Goal: Book appointment/travel/reservation

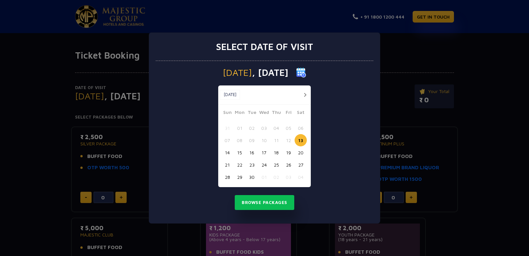
click at [278, 154] on button "18" at bounding box center [276, 152] width 12 height 12
click at [275, 199] on button "Browse Packages" at bounding box center [265, 202] width 60 height 15
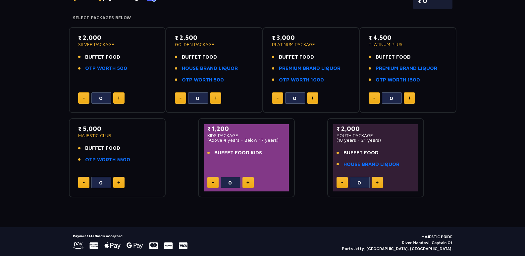
scroll to position [66, 0]
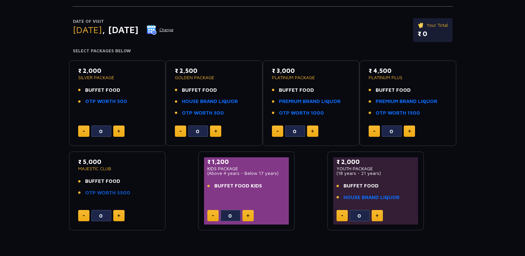
click at [97, 193] on link "OTP WORTH 5500" at bounding box center [107, 193] width 45 height 8
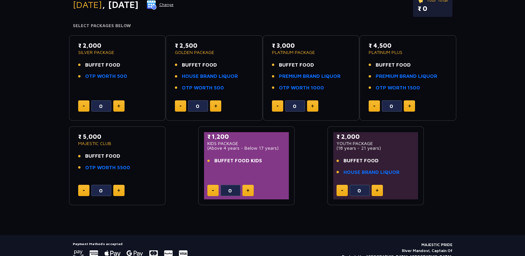
scroll to position [120, 0]
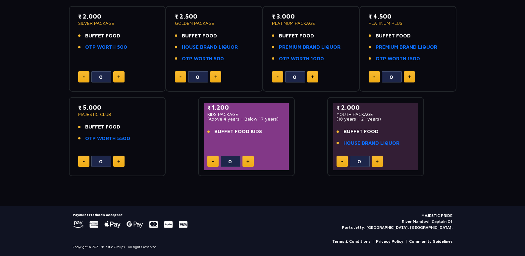
click at [119, 158] on button at bounding box center [118, 161] width 11 height 11
type input "1"
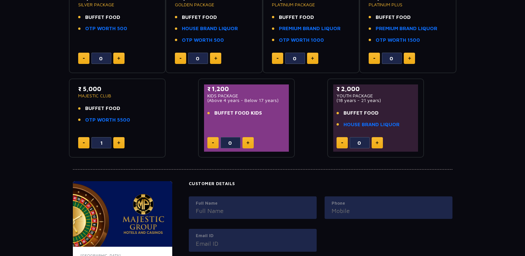
scroll to position [106, 0]
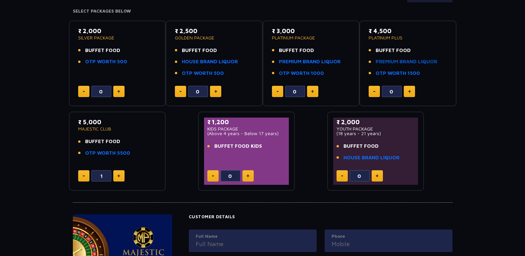
click at [400, 59] on link "PREMIUM BRAND LIQUOR" at bounding box center [406, 62] width 62 height 8
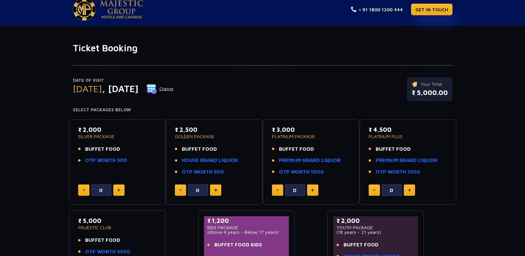
scroll to position [7, 0]
